Goal: Find contact information: Find contact information

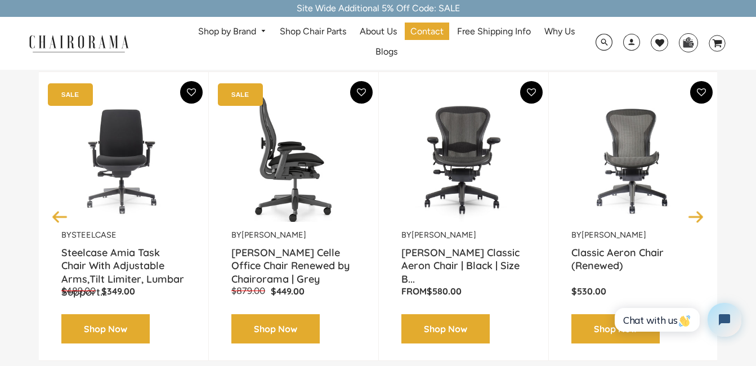
scroll to position [169, 0]
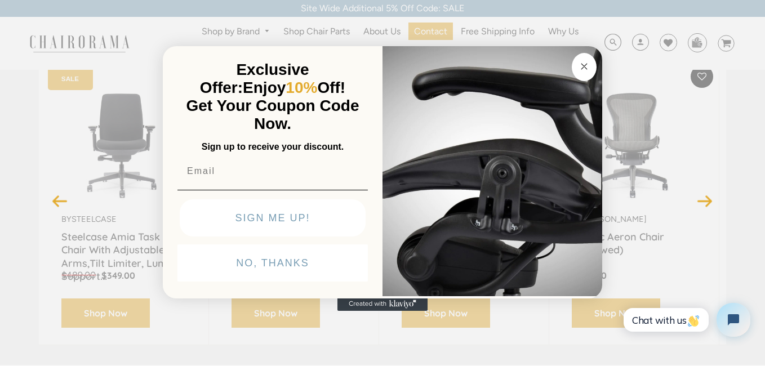
click at [588, 65] on circle "Close dialog" at bounding box center [584, 66] width 13 height 13
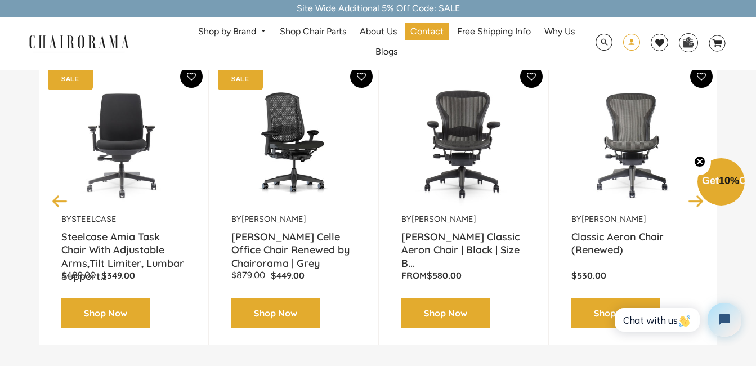
click at [637, 38] on span at bounding box center [631, 43] width 17 height 21
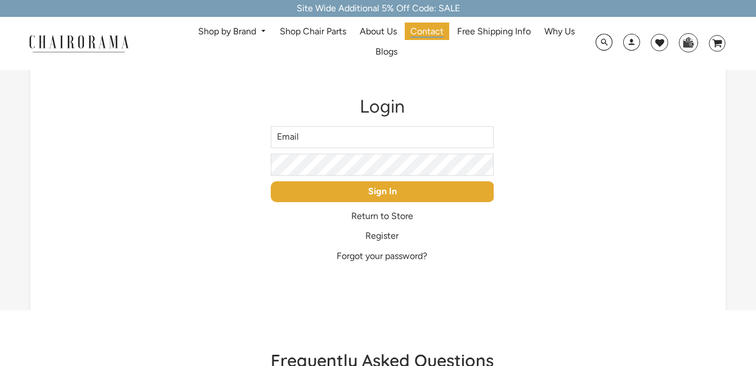
click at [419, 26] on span "Contact" at bounding box center [427, 32] width 33 height 12
